Goal: Book appointment/travel/reservation

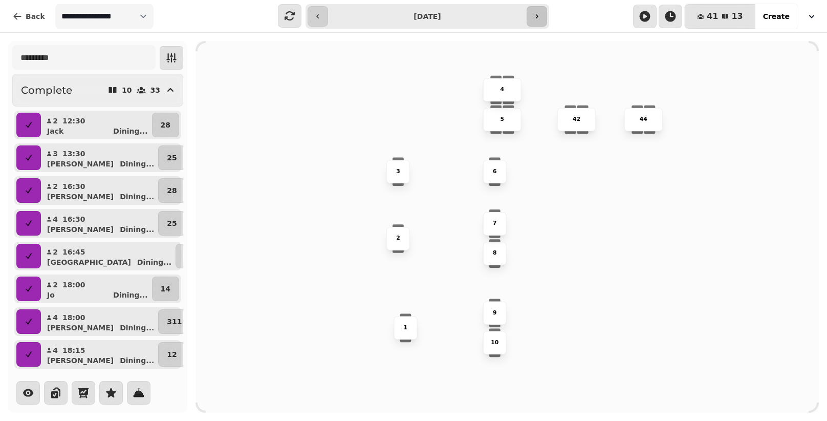
click at [535, 12] on icon "button" at bounding box center [537, 16] width 8 height 8
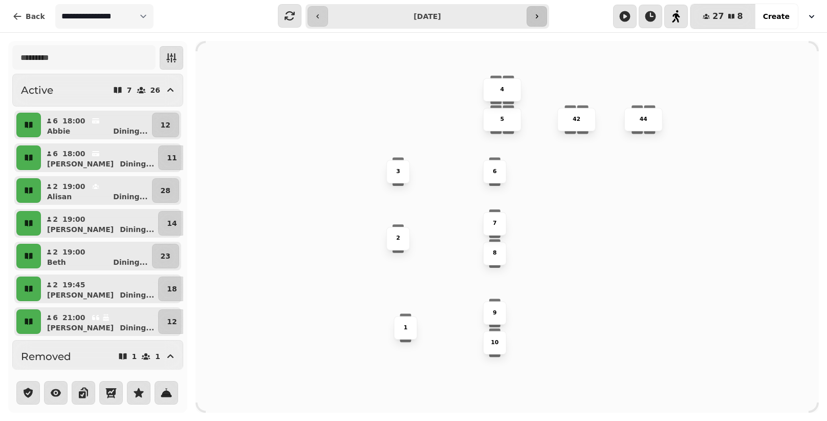
click at [542, 19] on button "button" at bounding box center [537, 16] width 20 height 20
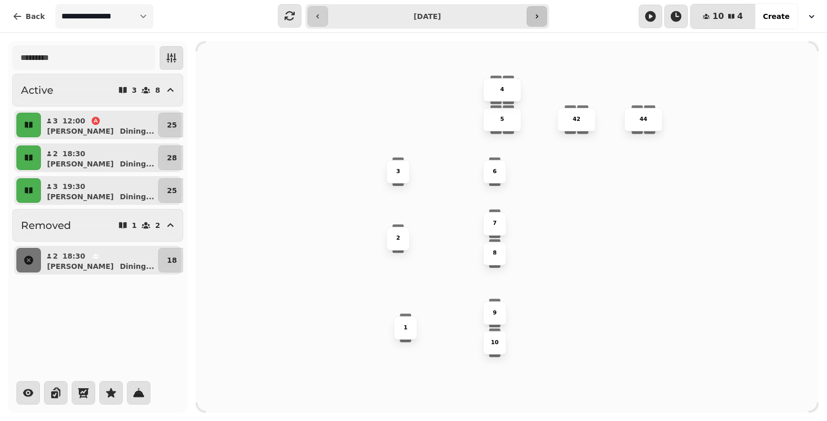
click at [542, 19] on button "button" at bounding box center [537, 16] width 20 height 20
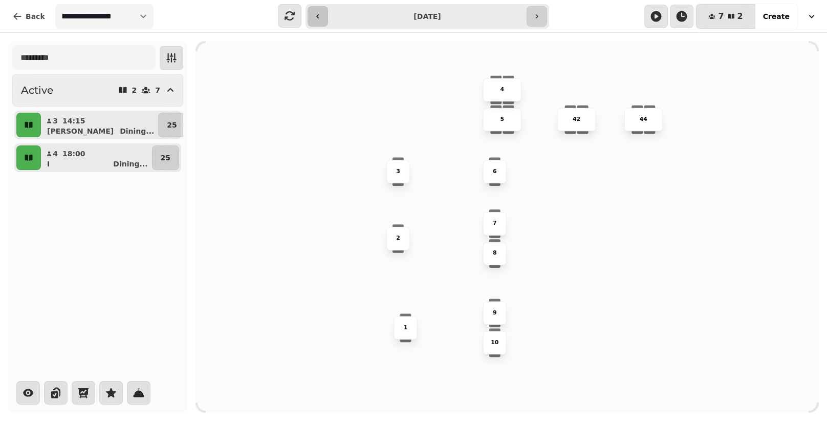
click at [318, 19] on icon "button" at bounding box center [318, 16] width 8 height 8
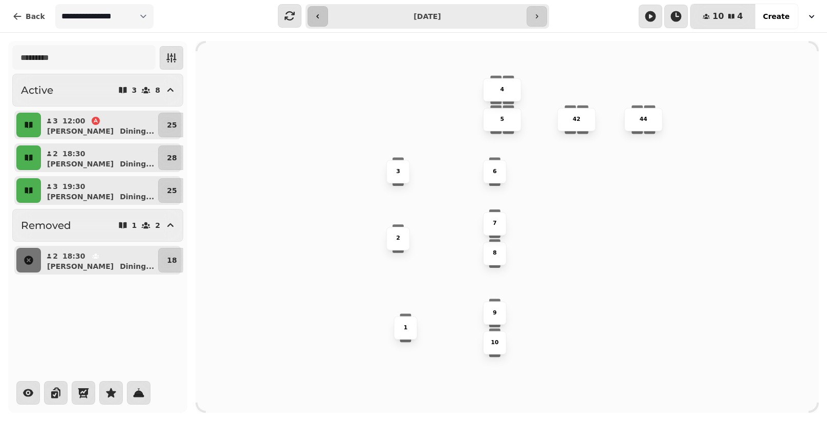
click at [318, 19] on icon "button" at bounding box center [318, 16] width 8 height 8
type input "**********"
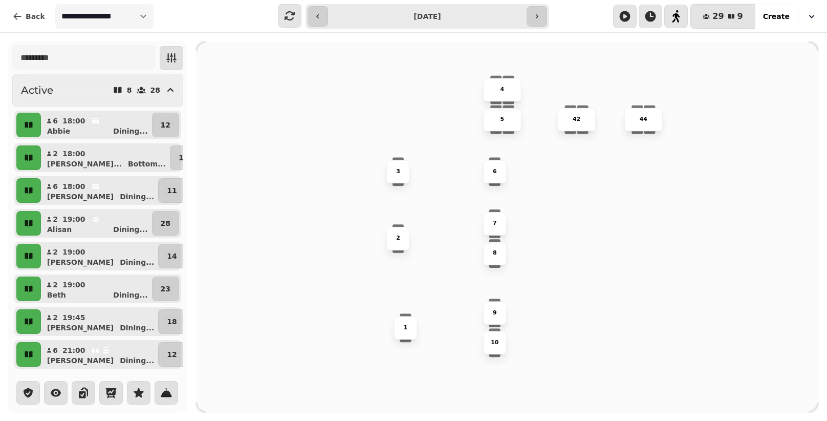
click at [181, 107] on div "Active 8 28 6 18:00 [PERSON_NAME] ... 12 2 18:00 [PERSON_NAME]... Bottom ... 18…" at bounding box center [97, 221] width 171 height 295
